Goal: Task Accomplishment & Management: Use online tool/utility

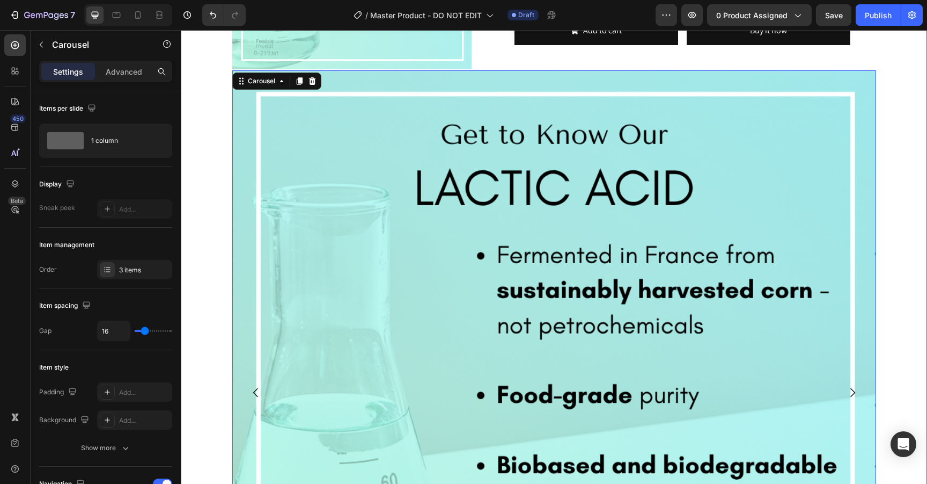
scroll to position [695, 0]
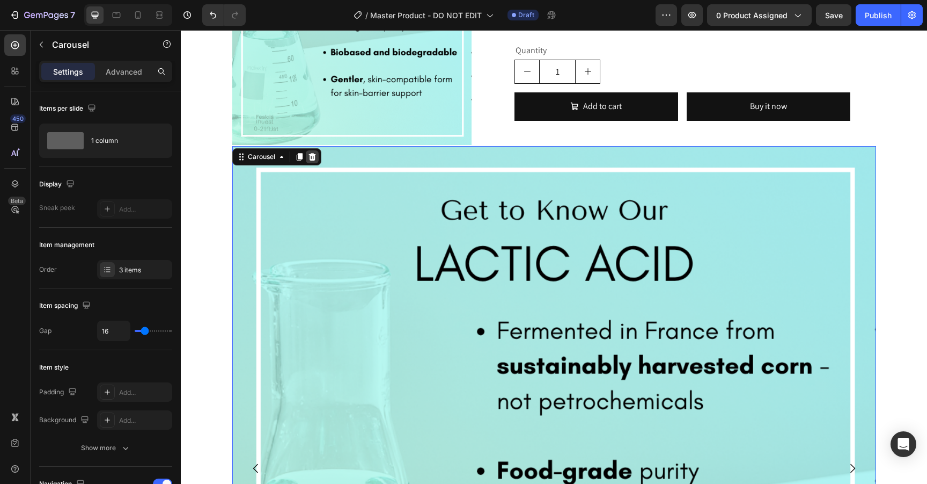
click at [311, 158] on icon at bounding box center [312, 156] width 9 height 9
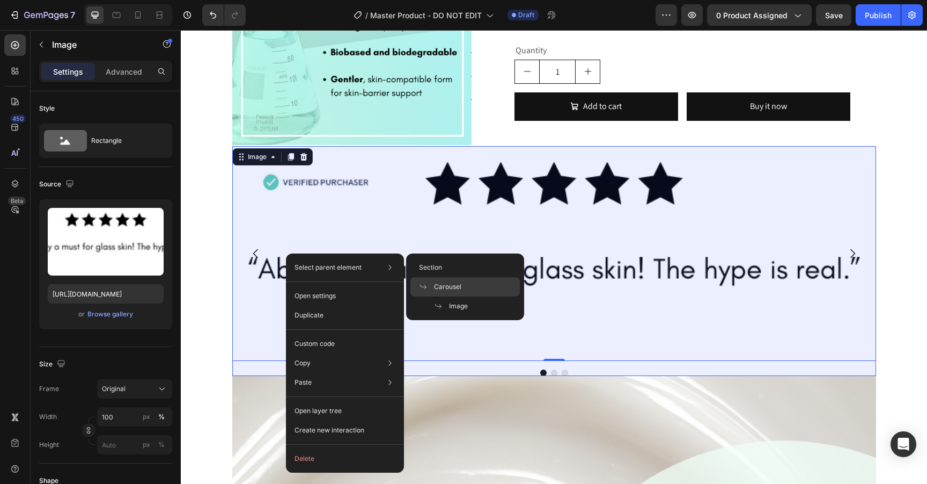
click at [450, 282] on span "Carousel" at bounding box center [447, 287] width 27 height 10
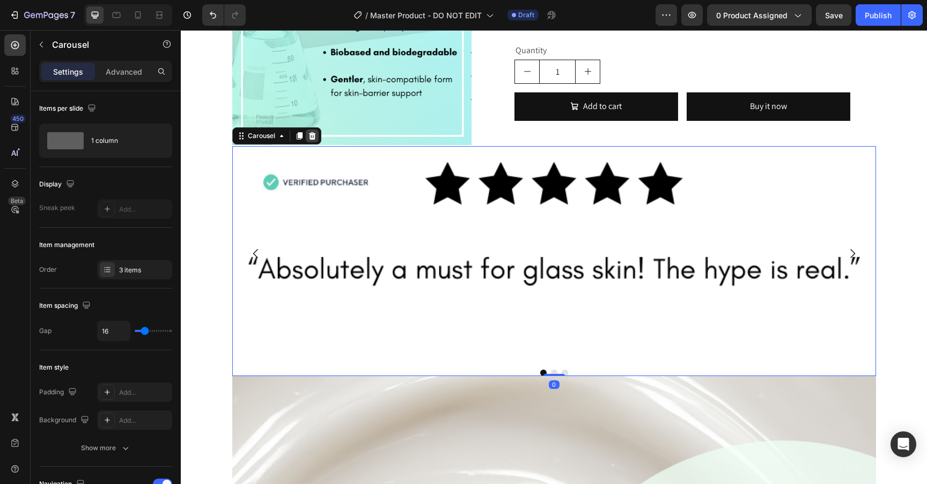
click at [313, 134] on icon at bounding box center [312, 136] width 7 height 8
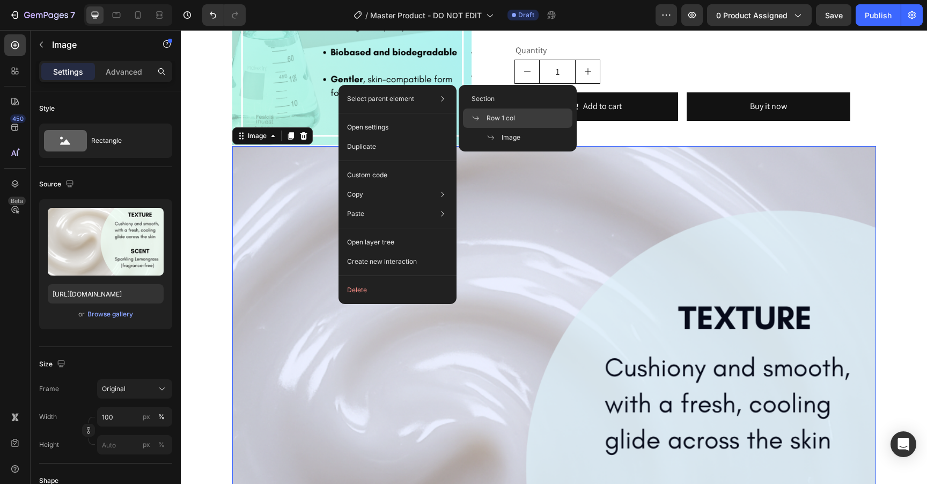
click at [497, 119] on span "Row 1 col" at bounding box center [501, 118] width 28 height 10
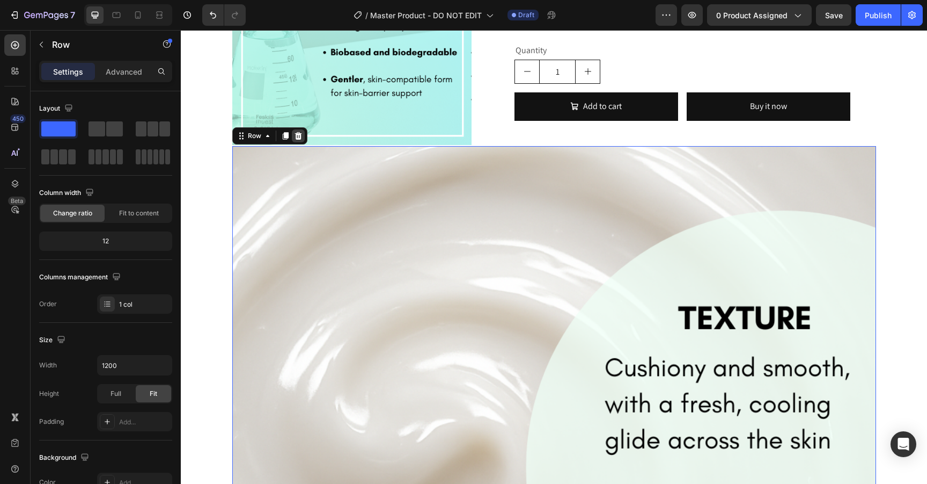
click at [298, 137] on icon at bounding box center [298, 135] width 9 height 9
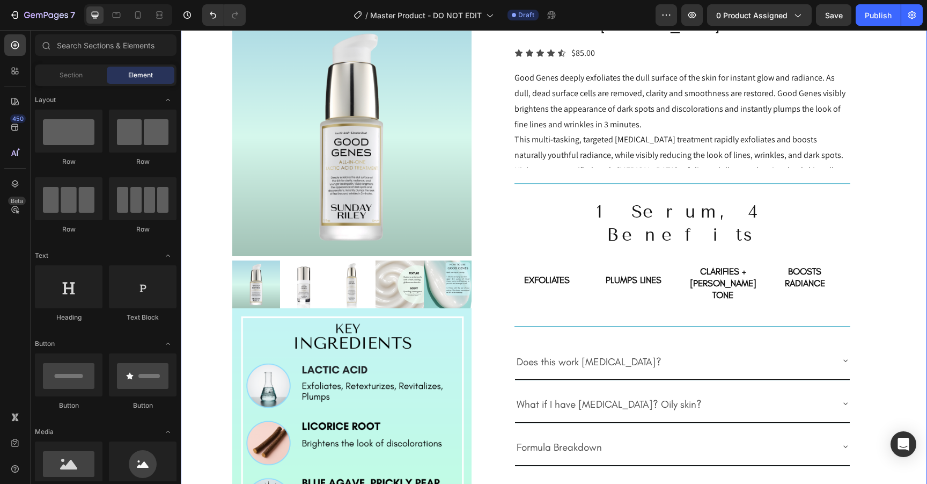
scroll to position [0, 0]
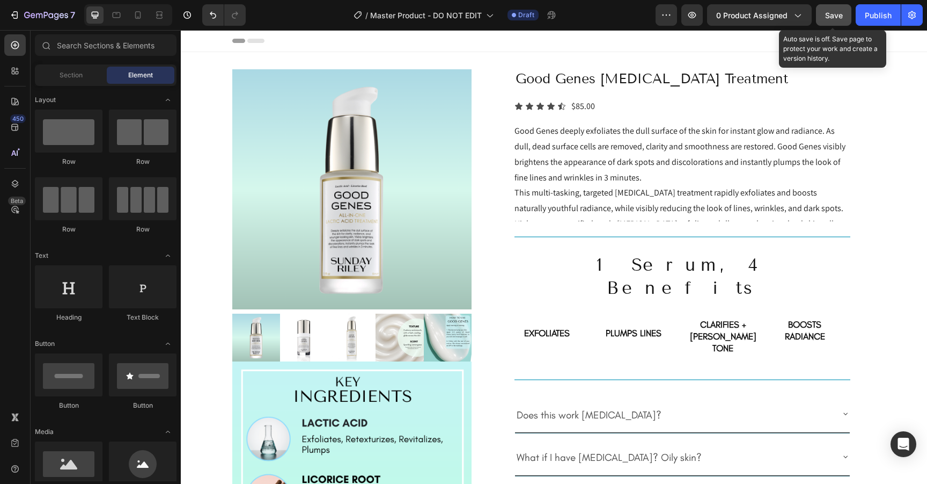
click at [844, 16] on button "Save" at bounding box center [833, 14] width 35 height 21
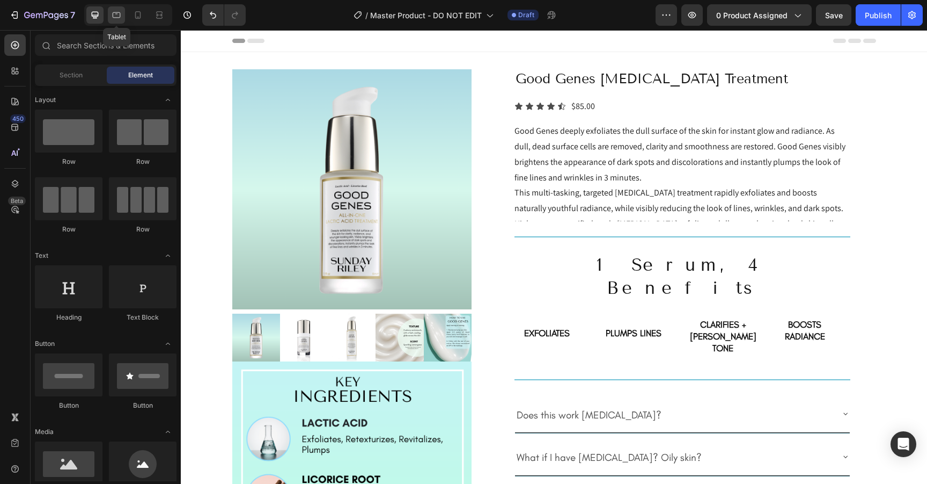
click at [116, 19] on icon at bounding box center [116, 15] width 11 height 11
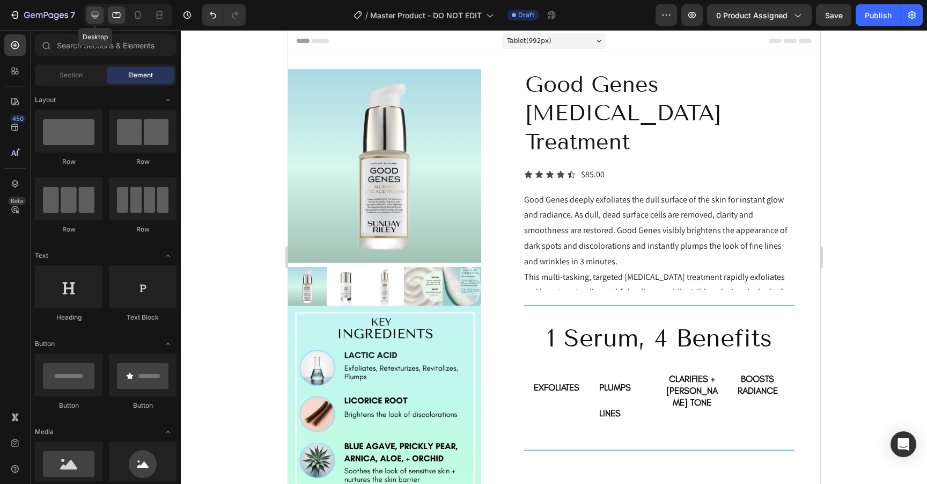
click at [94, 14] on icon at bounding box center [95, 15] width 11 height 11
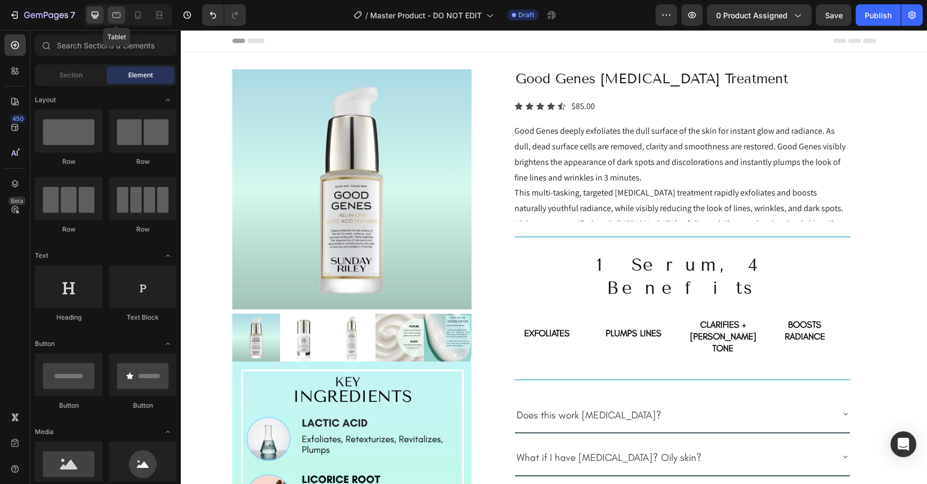
click at [116, 16] on icon at bounding box center [116, 15] width 11 height 11
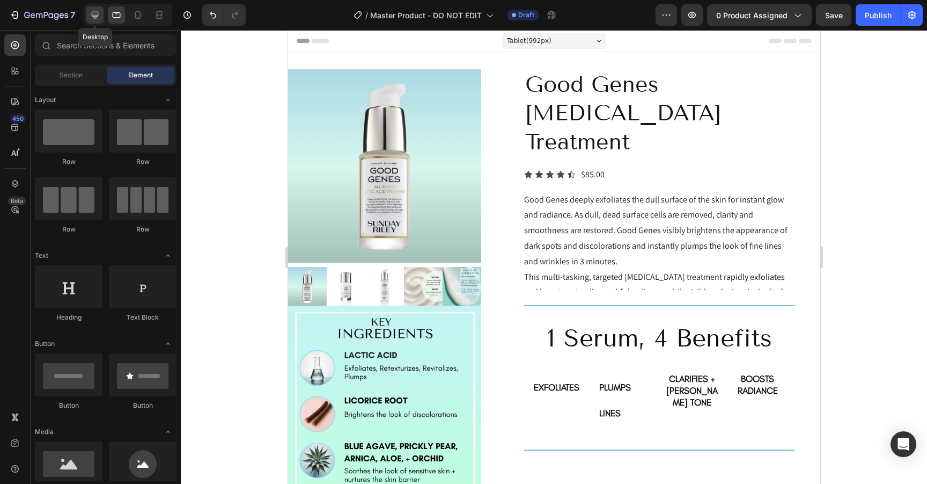
click at [98, 15] on icon at bounding box center [95, 15] width 7 height 7
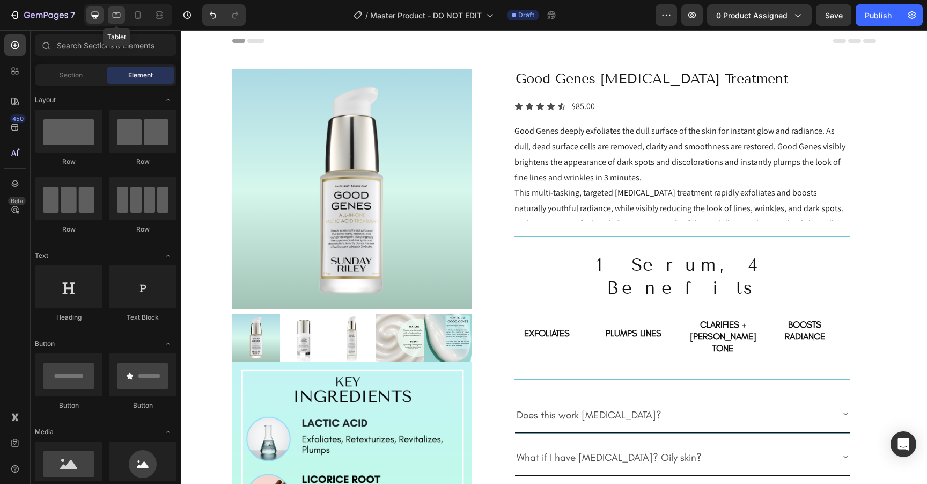
click at [118, 15] on icon at bounding box center [116, 15] width 11 height 11
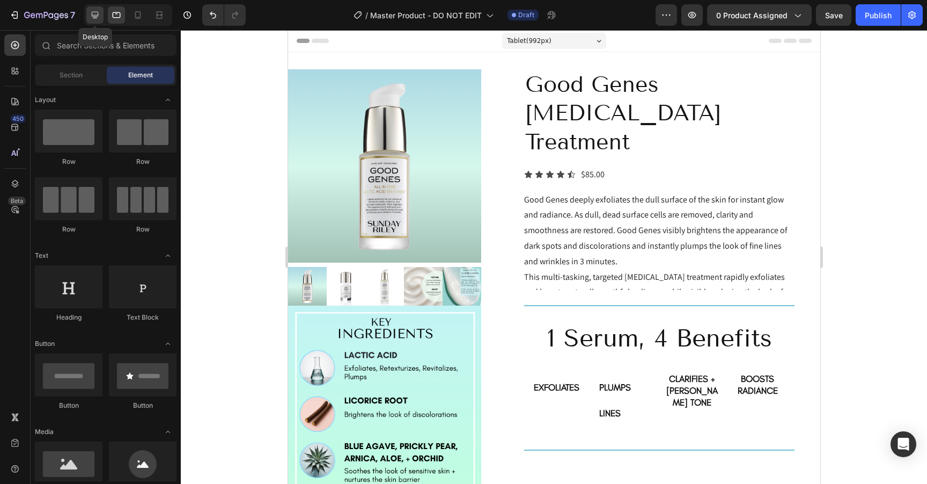
click at [98, 15] on icon at bounding box center [95, 15] width 7 height 7
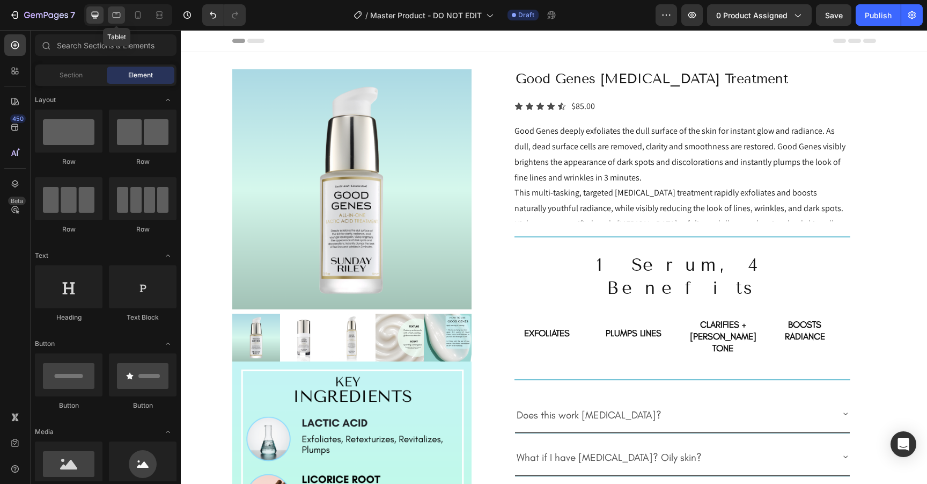
click at [116, 16] on icon at bounding box center [116, 15] width 11 height 11
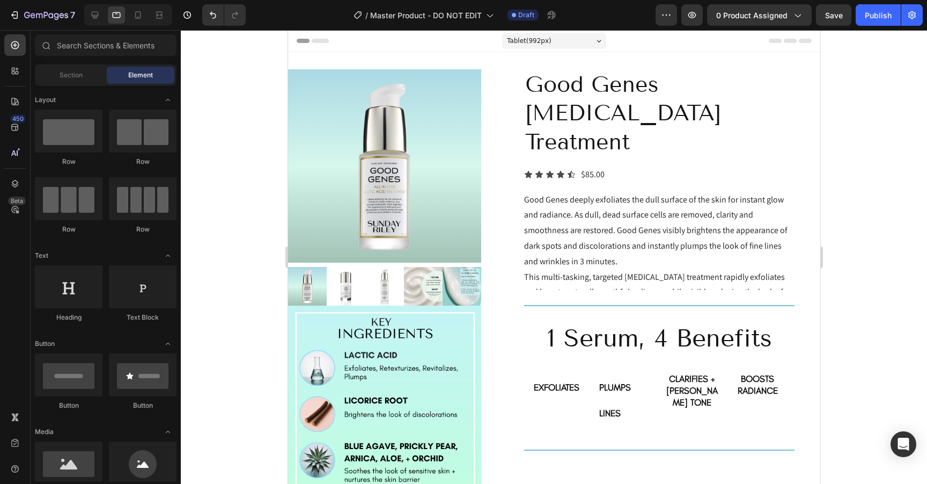
click at [891, 200] on div at bounding box center [554, 256] width 746 height 453
click at [100, 13] on icon at bounding box center [95, 15] width 11 height 11
